Goal: Task Accomplishment & Management: Use online tool/utility

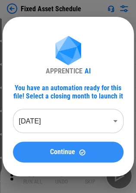
click at [66, 147] on button "Continue" at bounding box center [68, 151] width 110 height 21
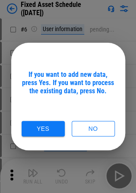
click at [82, 119] on div "If you want to add new data, press Yes. If you want to process the existing dat…" at bounding box center [68, 103] width 93 height 66
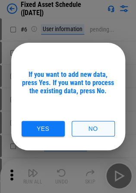
click at [85, 123] on button "No" at bounding box center [93, 129] width 43 height 16
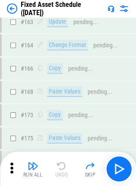
scroll to position [1529, 0]
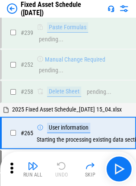
click at [9, 10] on img at bounding box center [12, 8] width 10 height 10
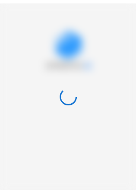
scroll to position [0, 0]
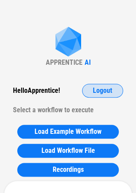
click at [103, 92] on span "Logout" at bounding box center [102, 90] width 19 height 7
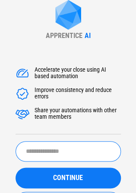
click at [62, 148] on input "text" at bounding box center [68, 151] width 105 height 20
type input "*"
